Goal: Transaction & Acquisition: Download file/media

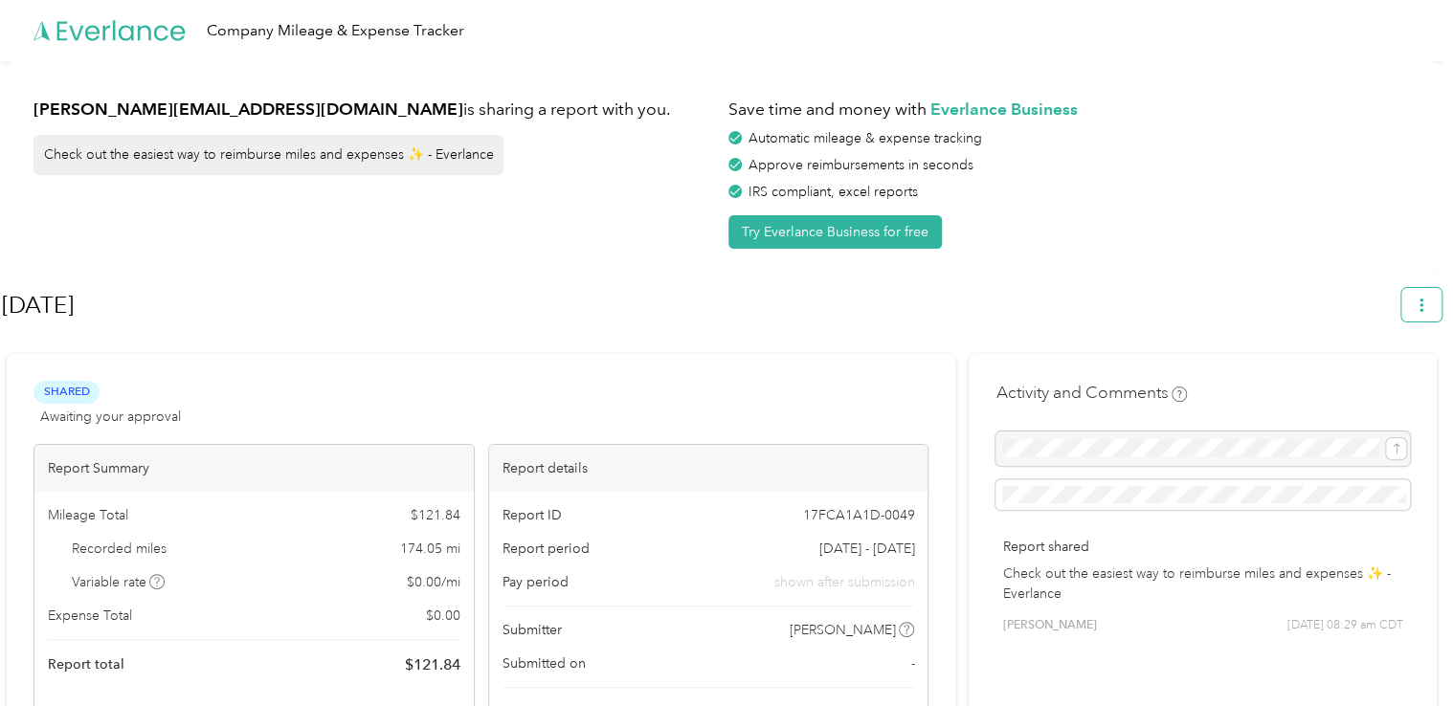
click at [1426, 298] on span "button" at bounding box center [1421, 305] width 13 height 16
click at [1370, 385] on span "Download" at bounding box center [1376, 395] width 63 height 20
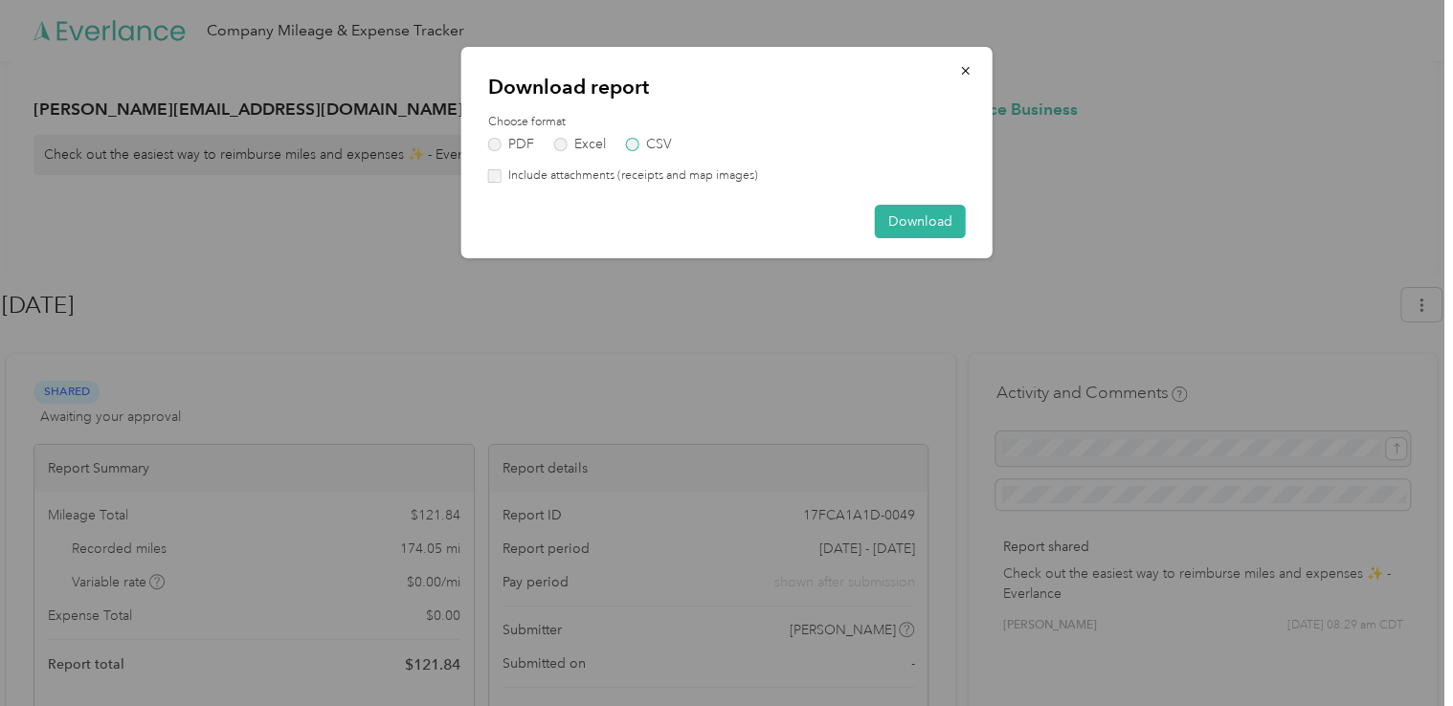
click at [647, 145] on label "CSV" at bounding box center [649, 144] width 46 height 13
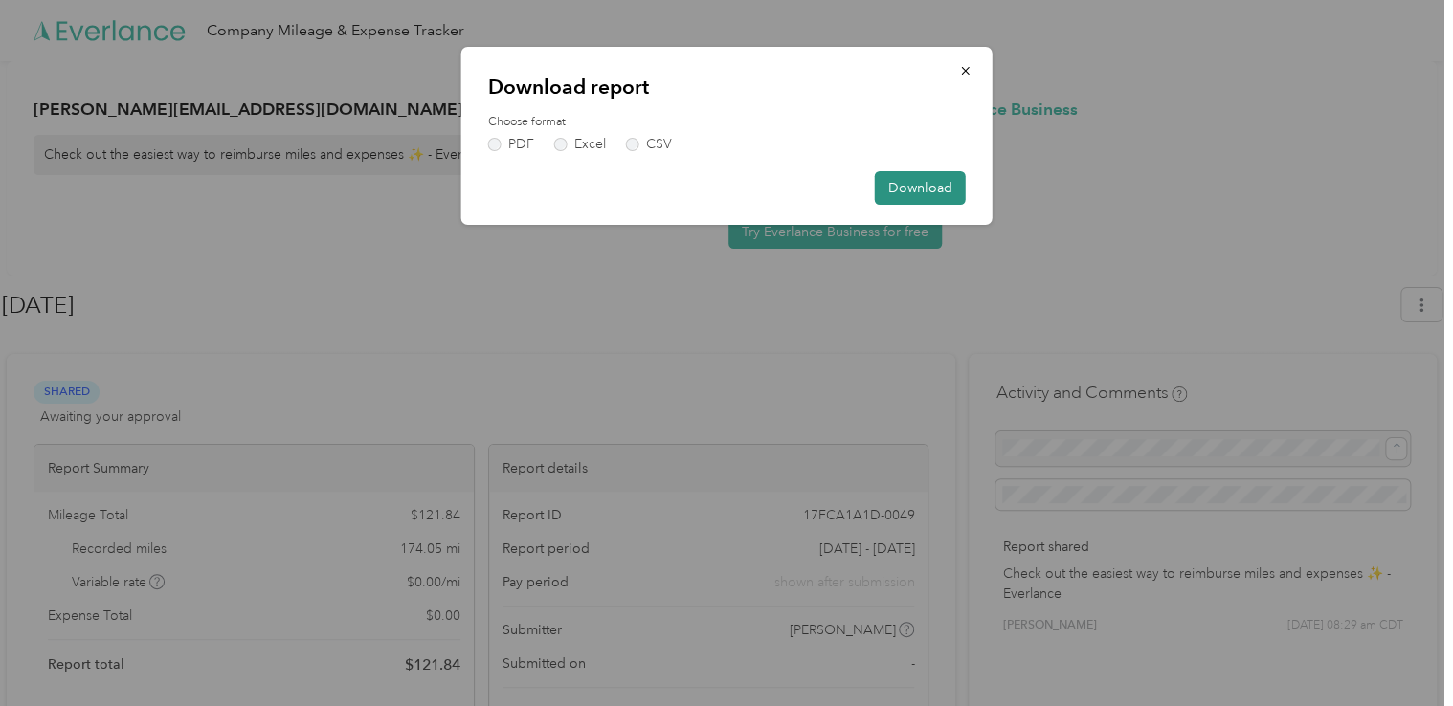
click at [922, 186] on button "Download" at bounding box center [920, 187] width 91 height 33
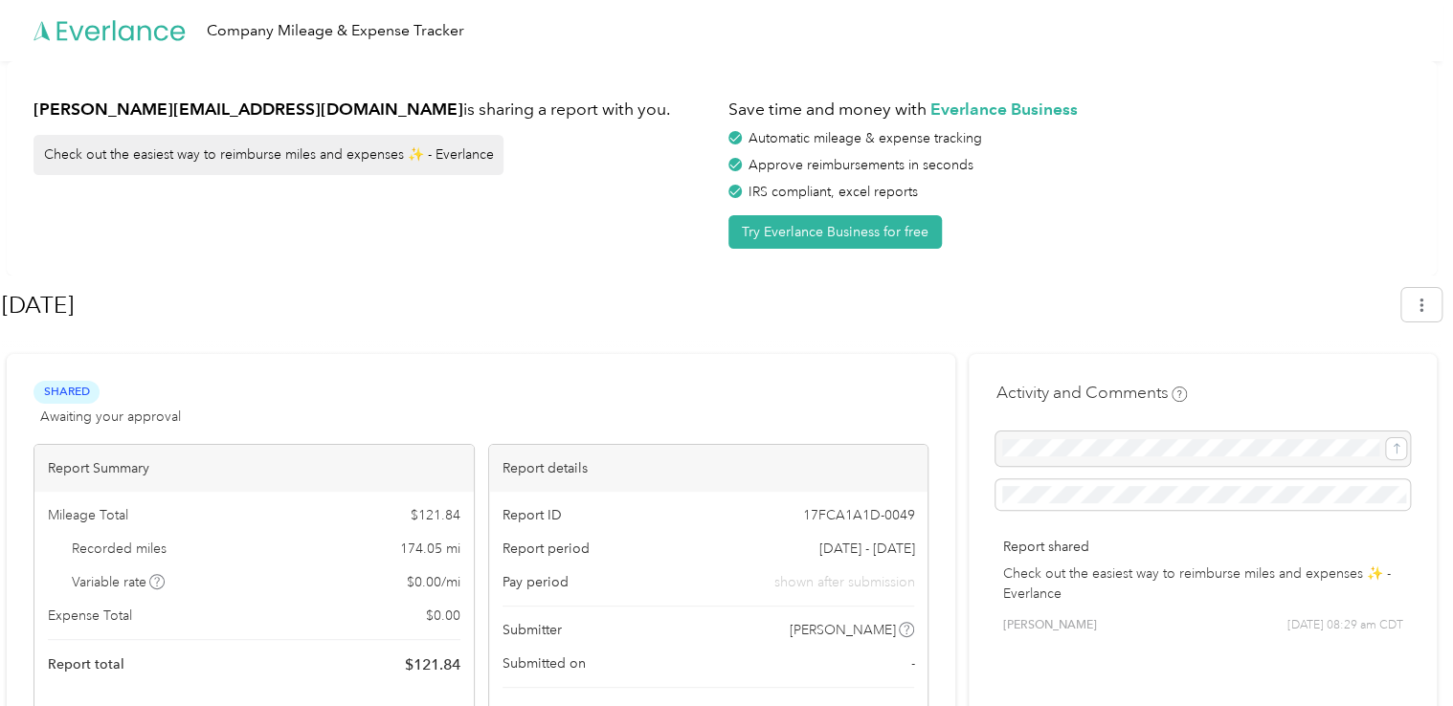
click at [577, 190] on div "[PERSON_NAME][EMAIL_ADDRESS][DOMAIN_NAME] is sharing a report with you. Check o…" at bounding box center [373, 168] width 681 height 161
drag, startPoint x: 1448, startPoint y: 303, endPoint x: 1440, endPoint y: 315, distance: 13.8
click at [1441, 303] on button "button" at bounding box center [1421, 304] width 40 height 33
click at [1354, 385] on span "Download" at bounding box center [1376, 395] width 63 height 20
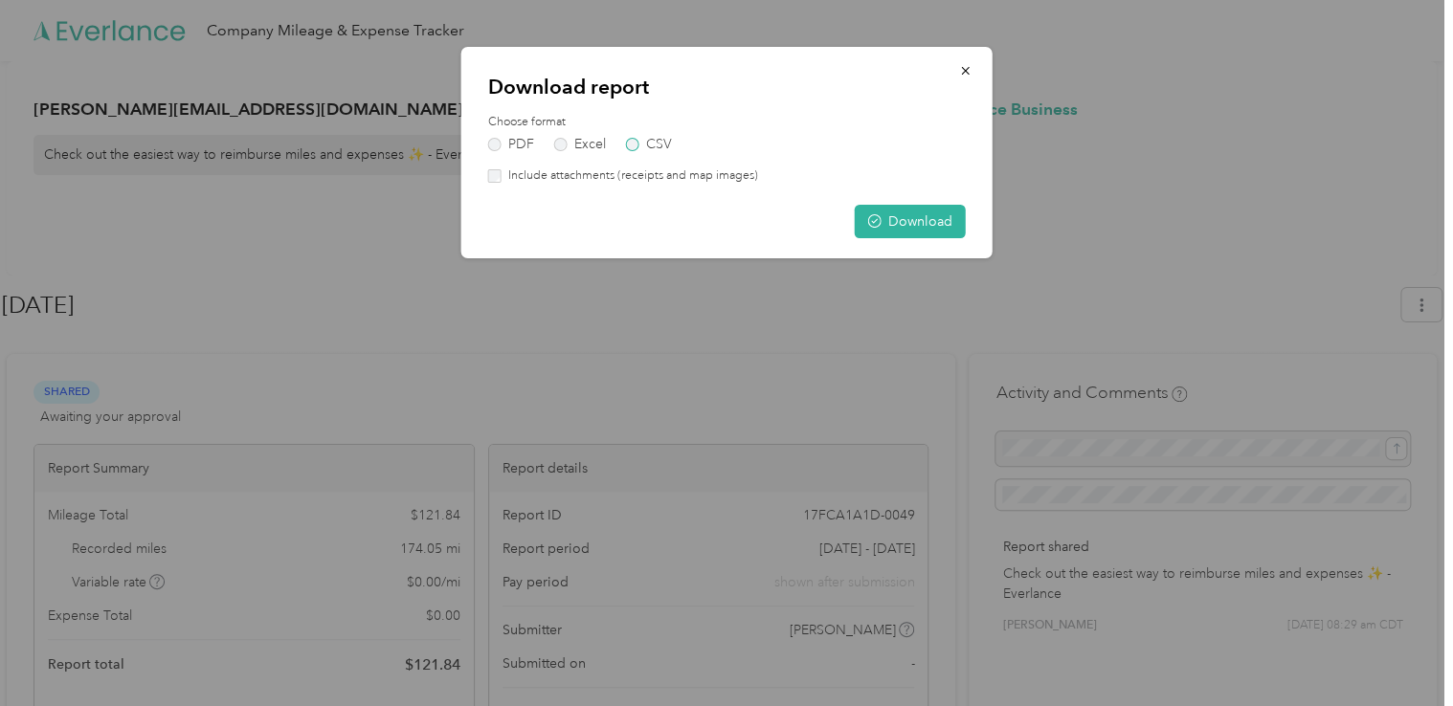
click at [649, 146] on label "CSV" at bounding box center [649, 144] width 46 height 13
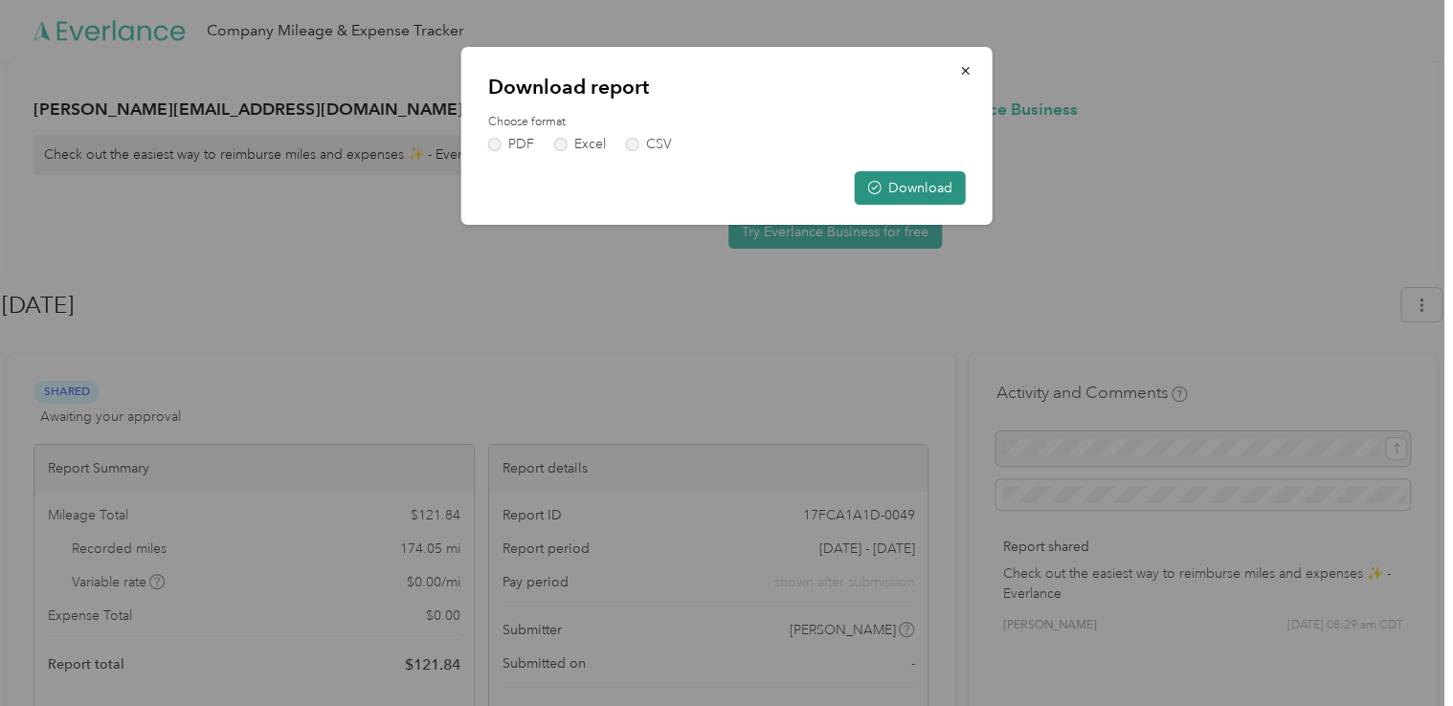
click at [938, 179] on button "Download" at bounding box center [910, 187] width 111 height 33
